Goal: Information Seeking & Learning: Learn about a topic

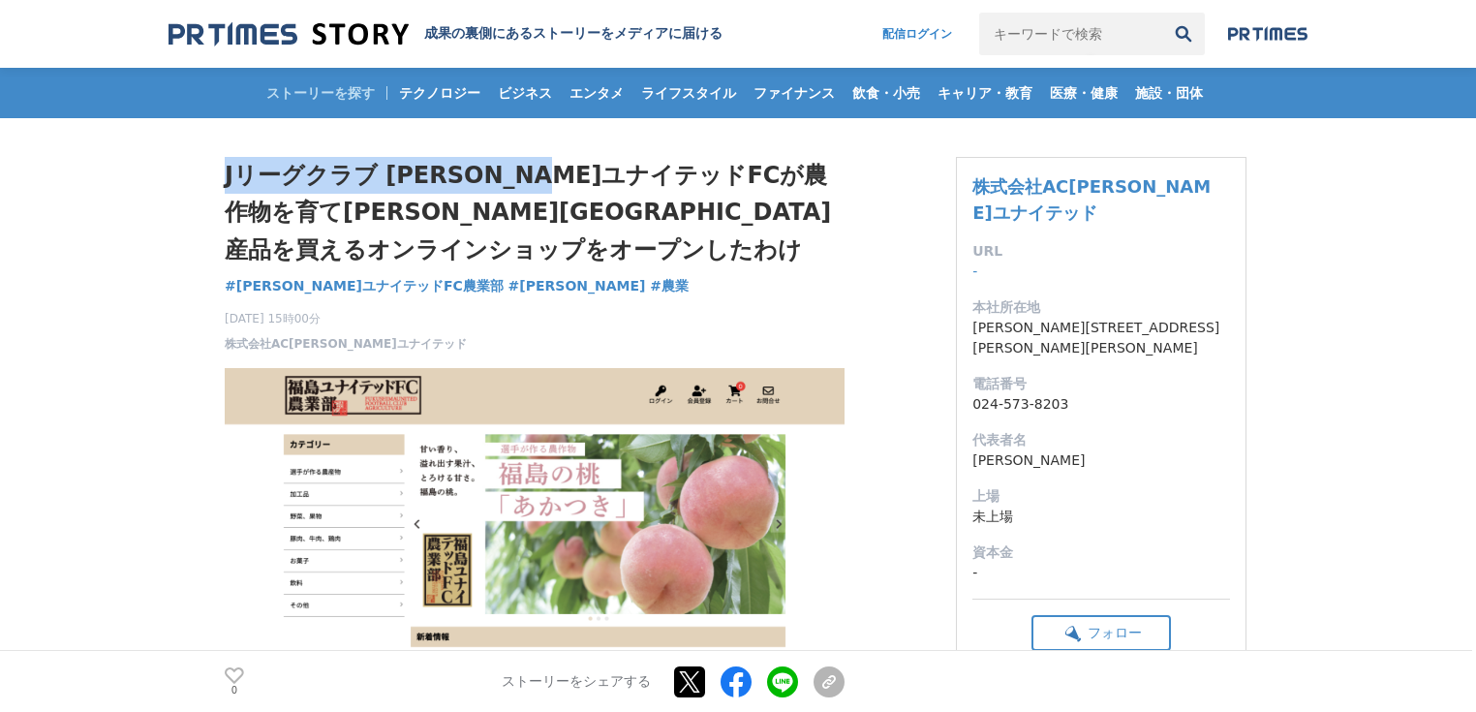
drag, startPoint x: 222, startPoint y: 169, endPoint x: 603, endPoint y: 157, distance: 381.8
copy h1 "Jリーグクラブ 福島ユナイテッドFC"
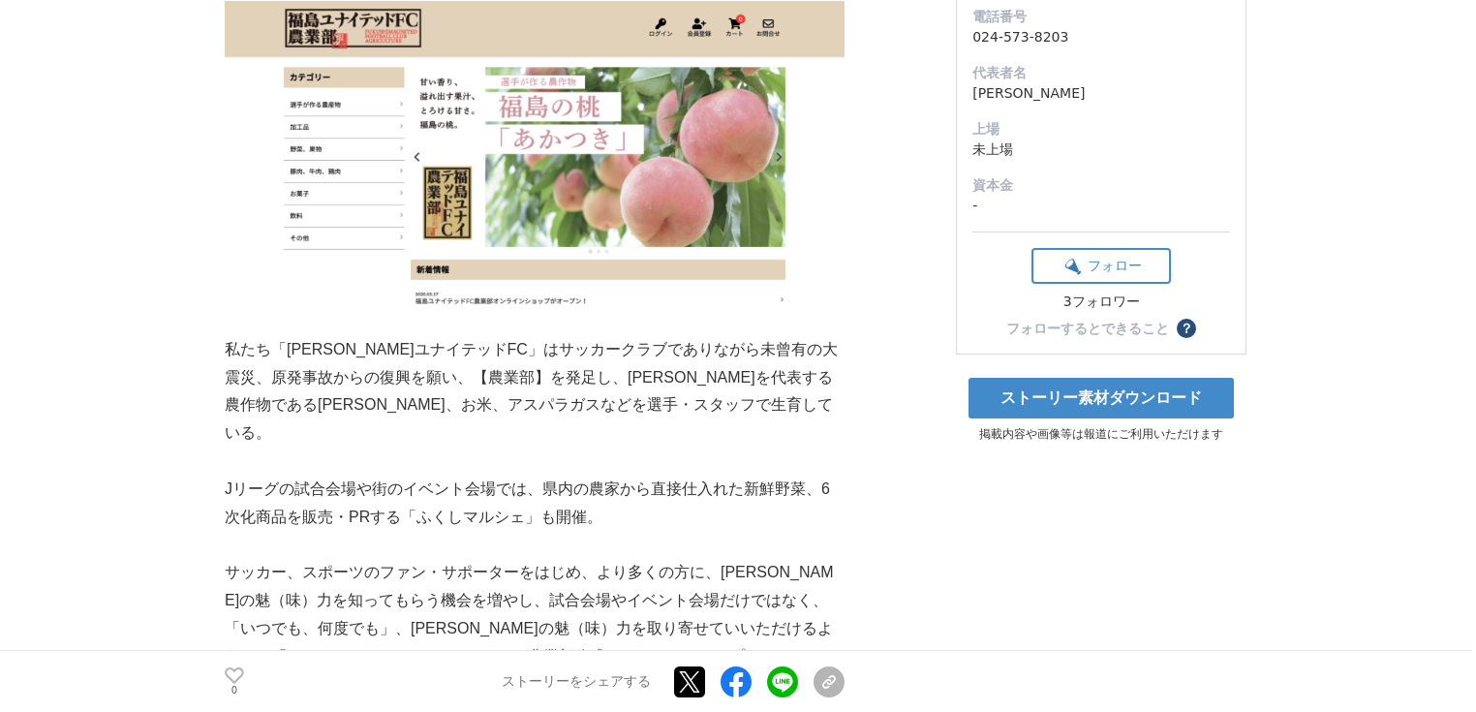
scroll to position [387, 0]
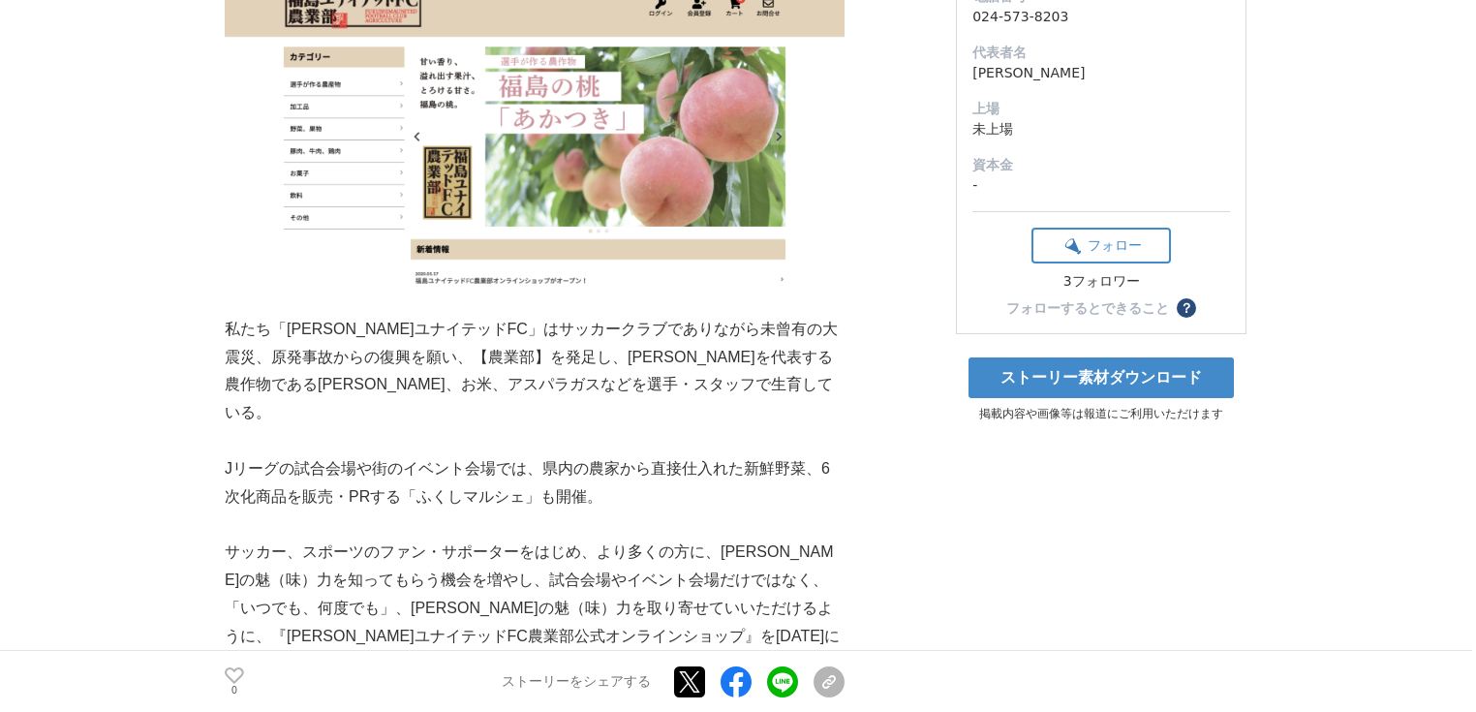
click at [531, 510] on p at bounding box center [535, 524] width 620 height 28
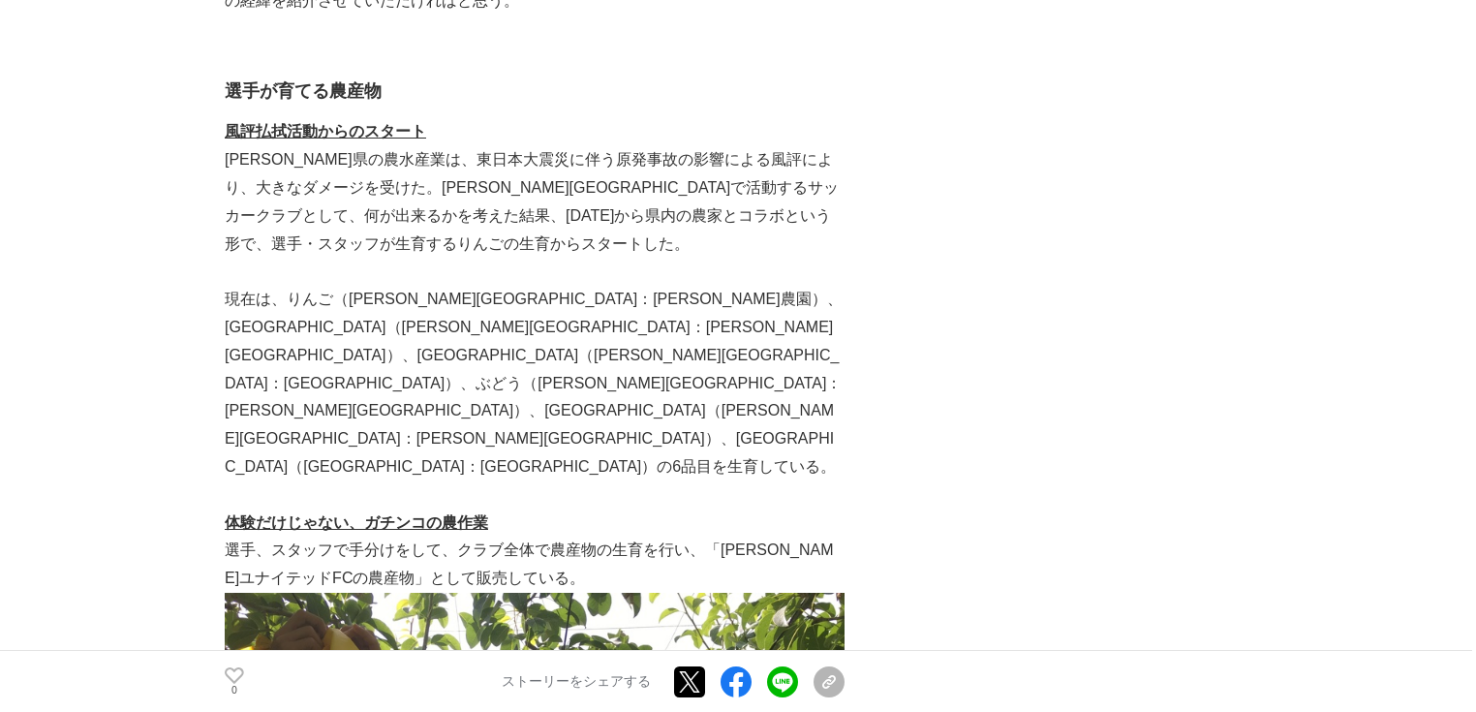
scroll to position [1550, 0]
